Goal: Navigation & Orientation: Find specific page/section

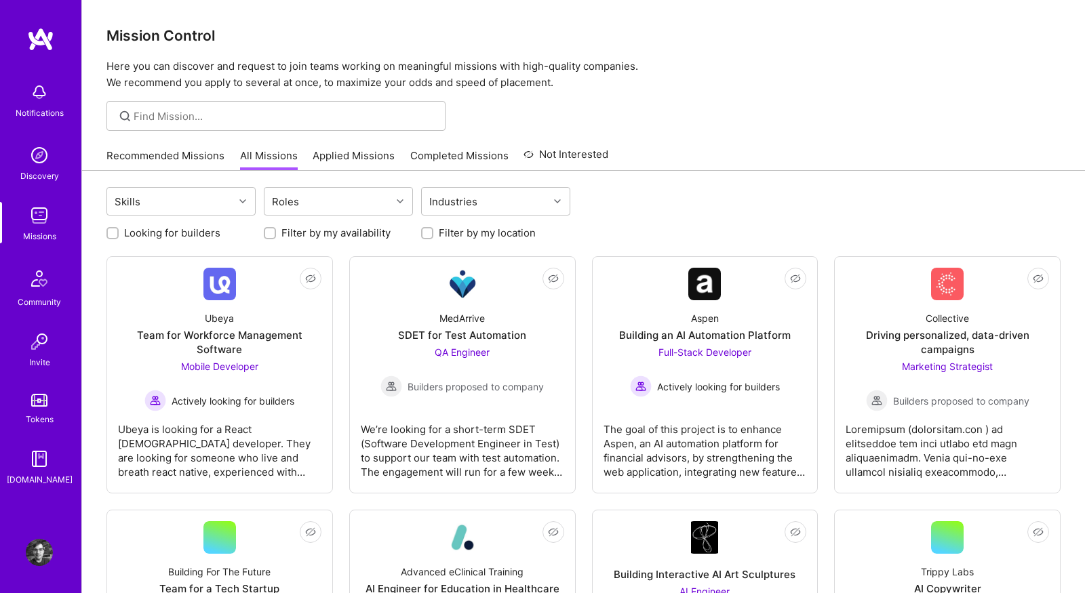
scroll to position [214, 0]
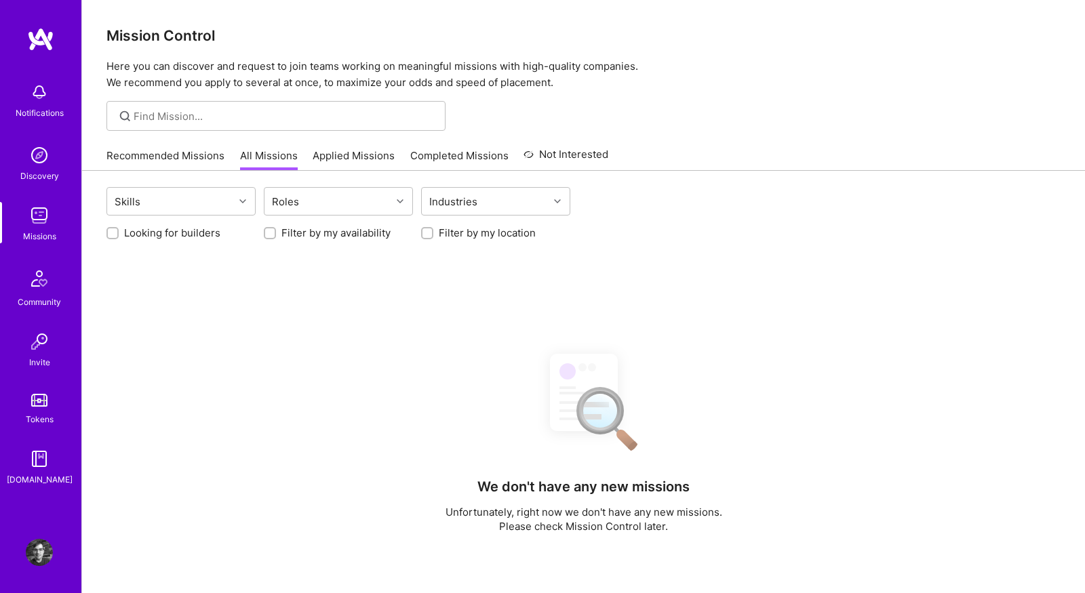
scroll to position [214, 0]
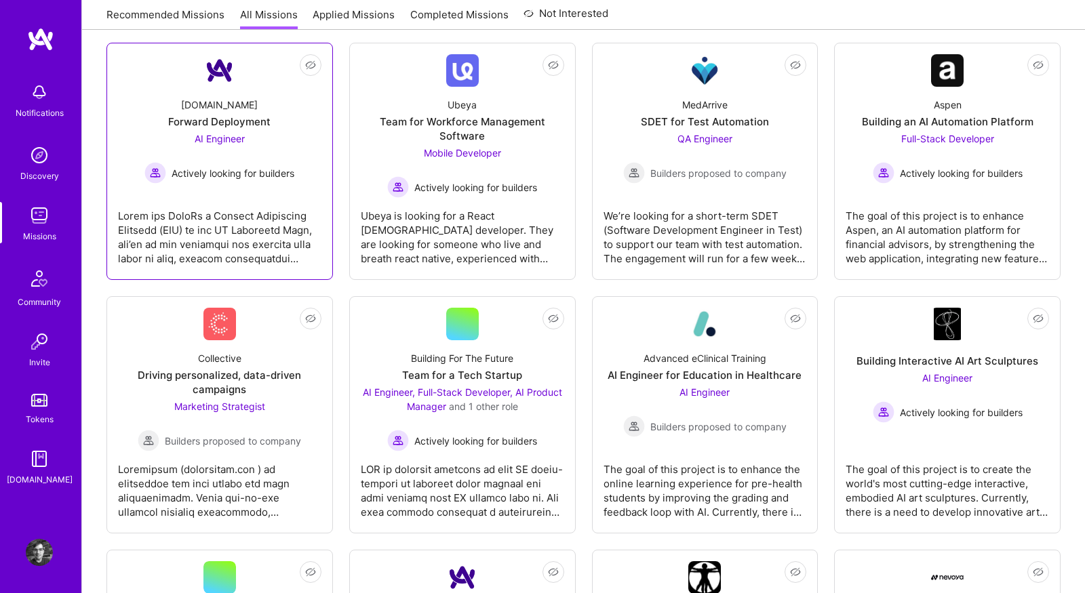
click at [269, 207] on div at bounding box center [219, 232] width 203 height 68
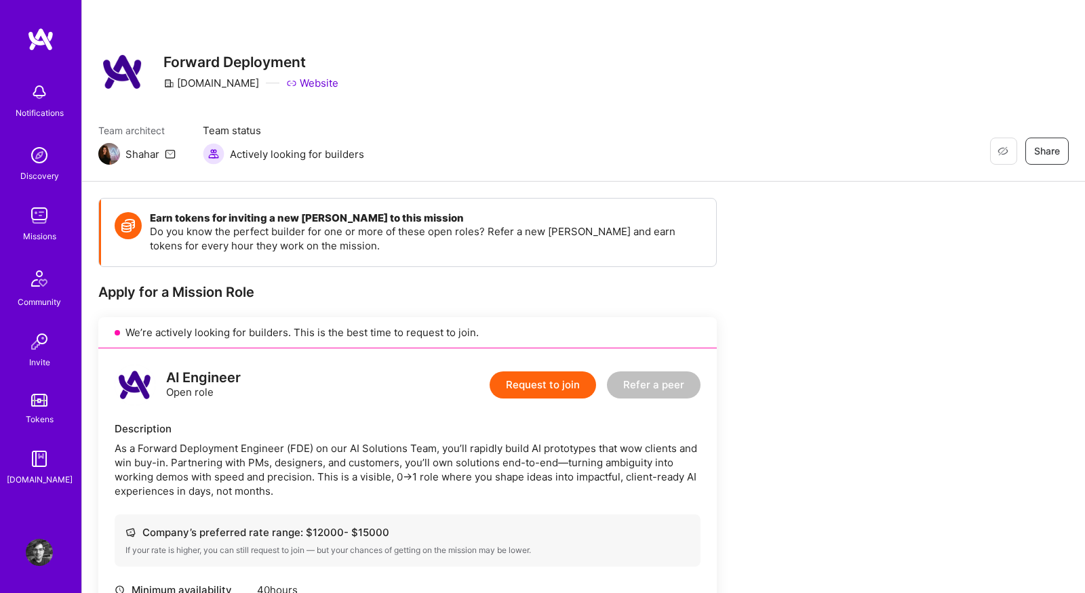
click at [448, 83] on div "Restore Not Interested Share Forward Deployment A.Team Website" at bounding box center [583, 71] width 970 height 49
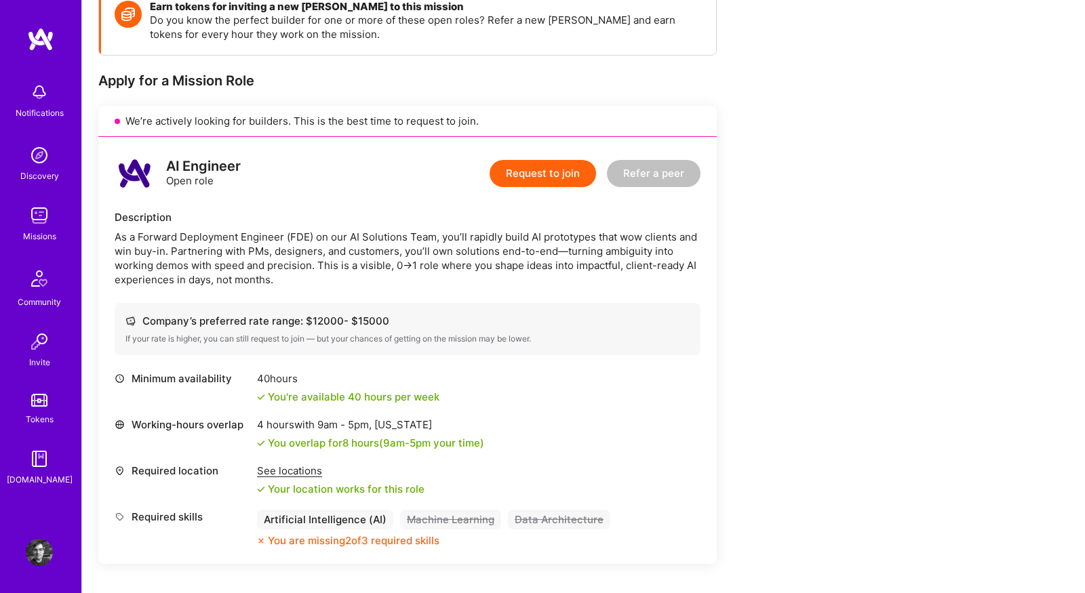
scroll to position [213, 0]
click at [43, 213] on img at bounding box center [39, 215] width 27 height 27
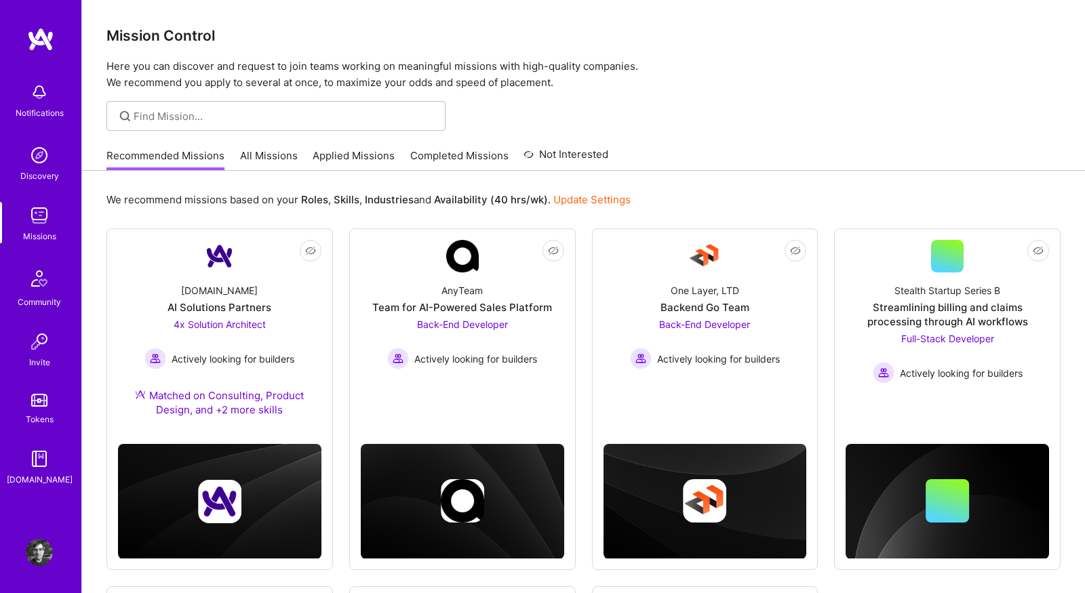
click at [260, 155] on link "All Missions" at bounding box center [269, 159] width 58 height 22
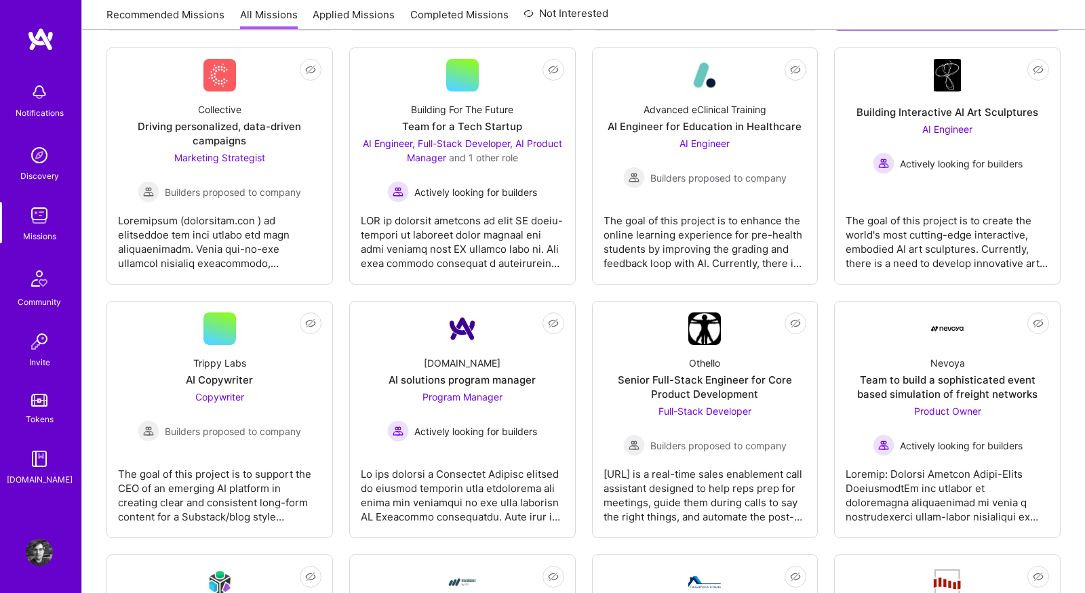
scroll to position [463, 0]
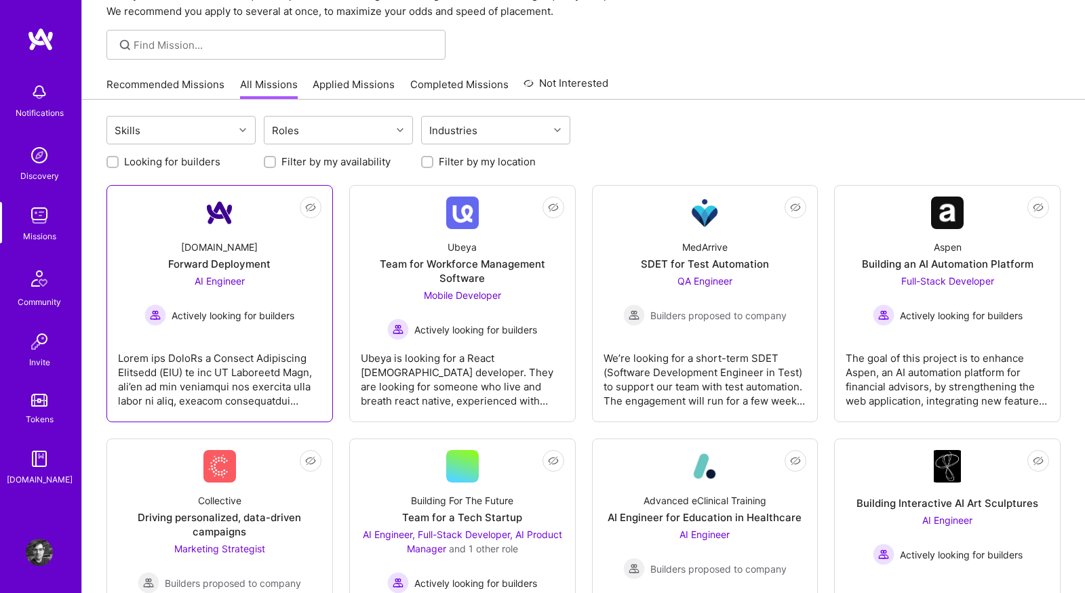
scroll to position [65, 0]
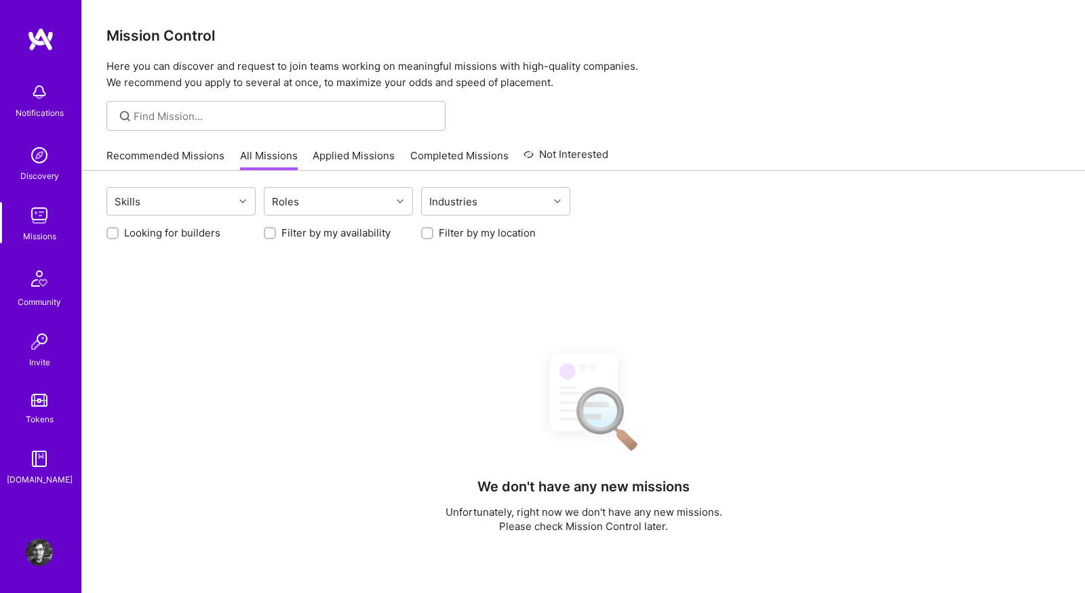
scroll to position [63, 0]
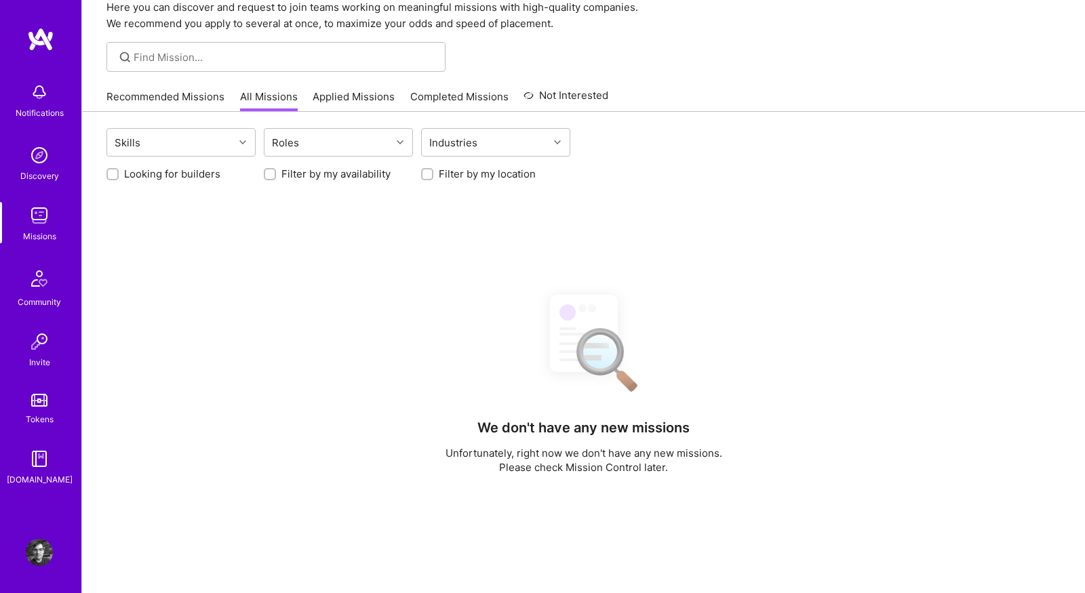
scroll to position [59, 0]
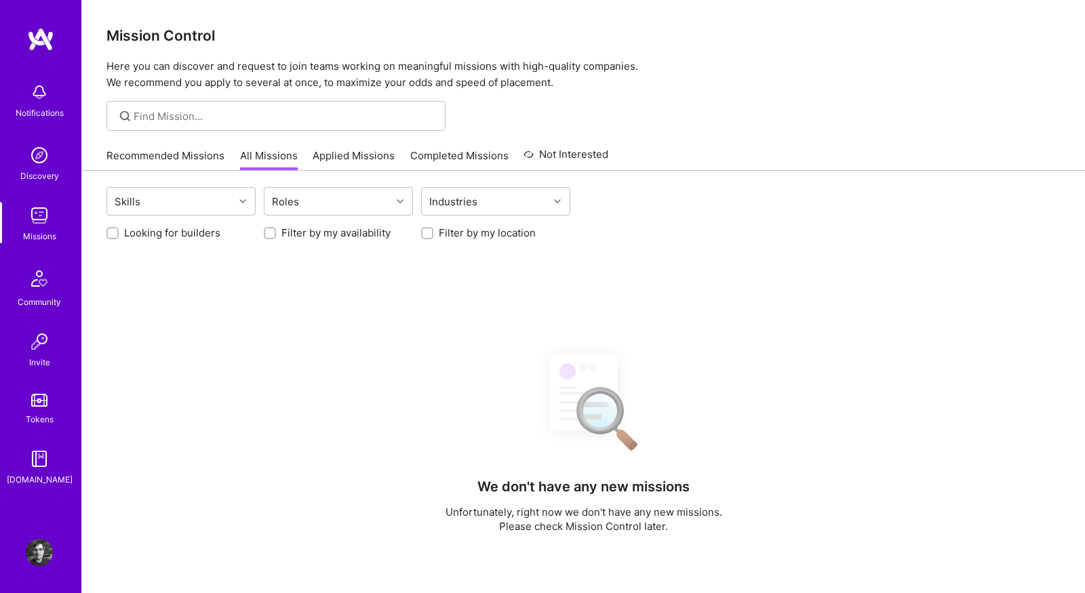
scroll to position [58, 0]
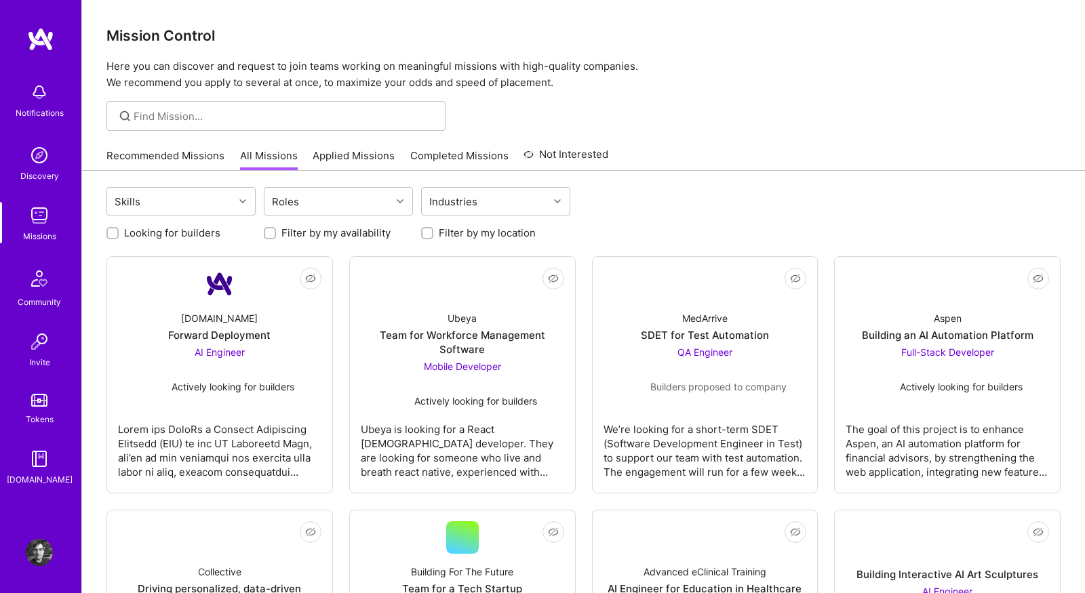
scroll to position [58, 0]
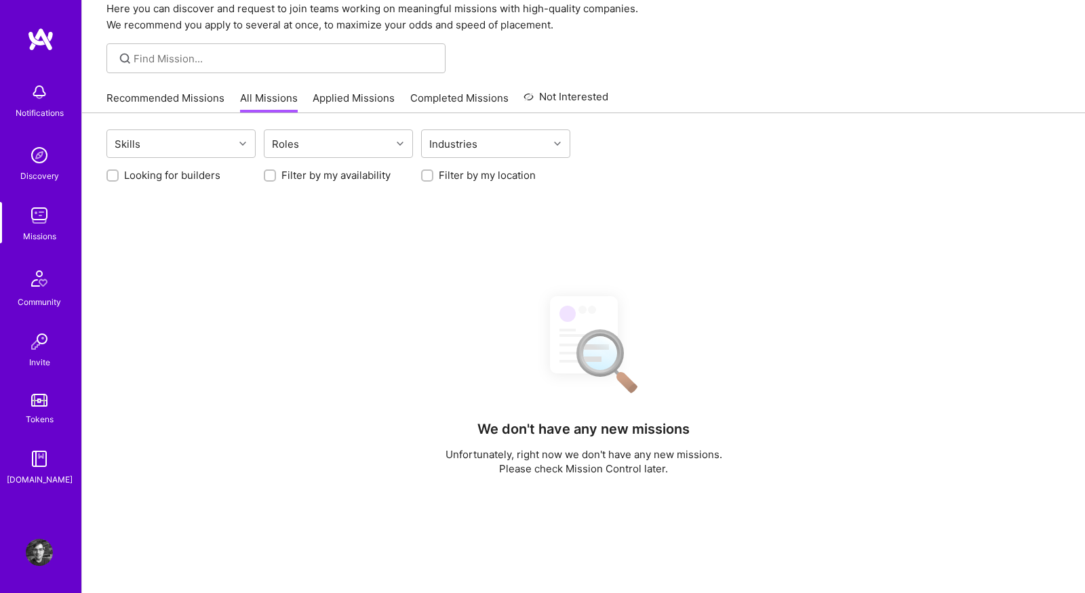
scroll to position [58, 0]
